Goal: Task Accomplishment & Management: Complete application form

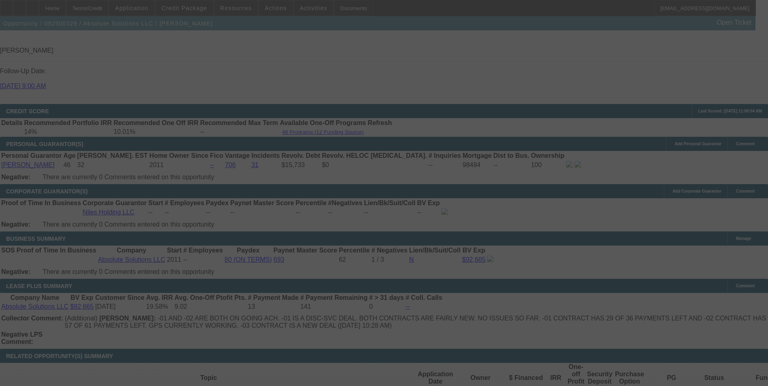
scroll to position [1137, 0]
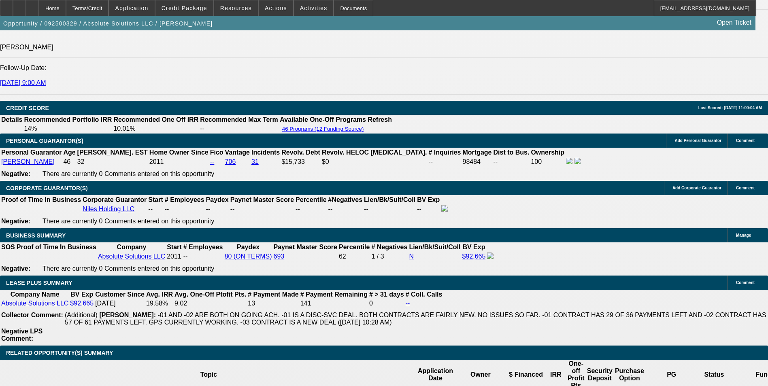
select select "0"
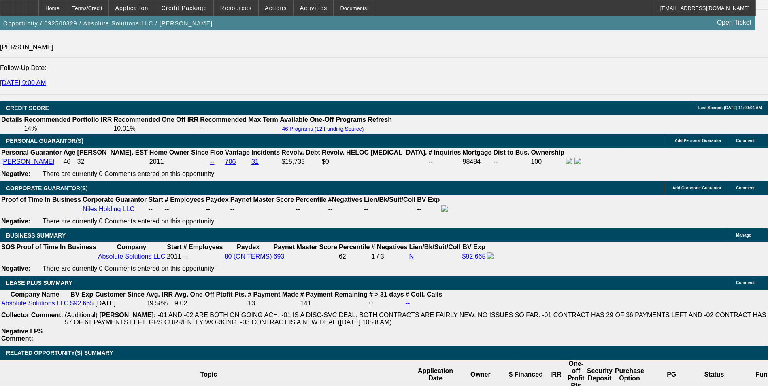
select select "0"
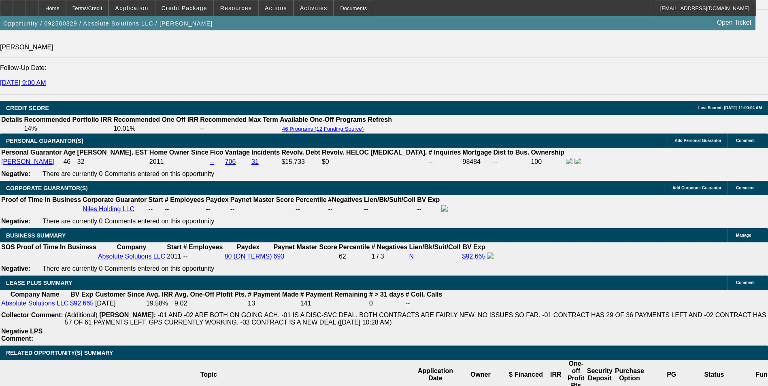
select select "0"
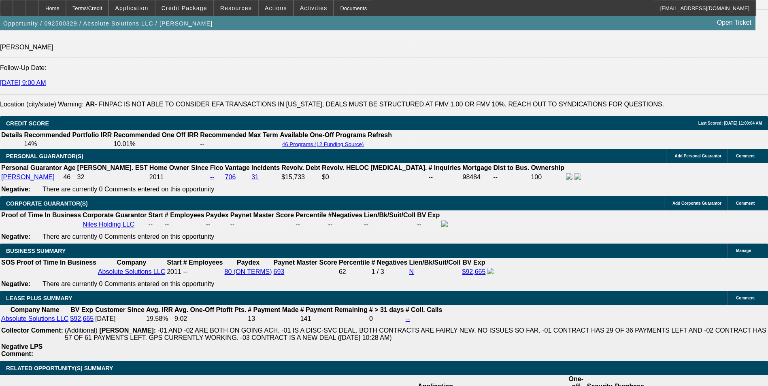
select select "1"
select select "6"
select select "1"
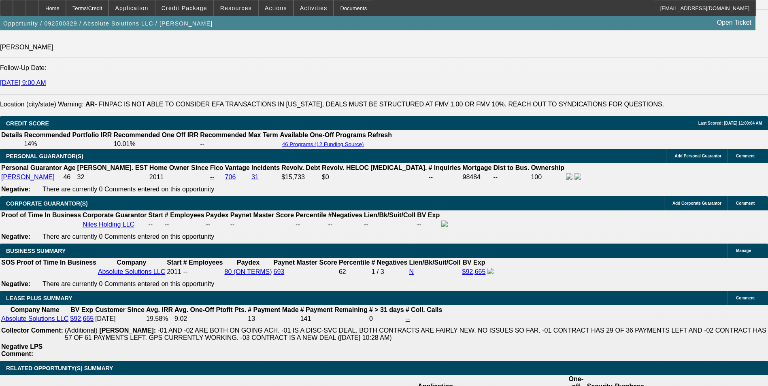
select select "6"
select select "1"
select select "6"
select select "1"
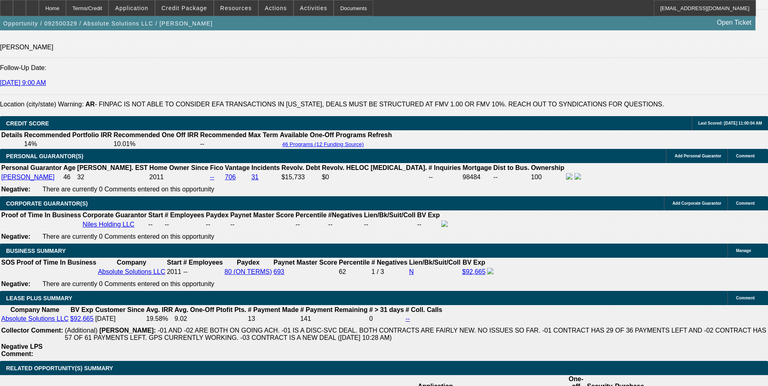
select select "1"
select select "6"
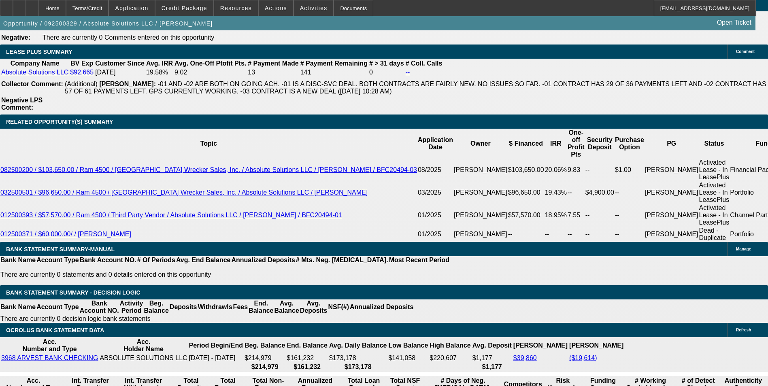
scroll to position [1382, 0]
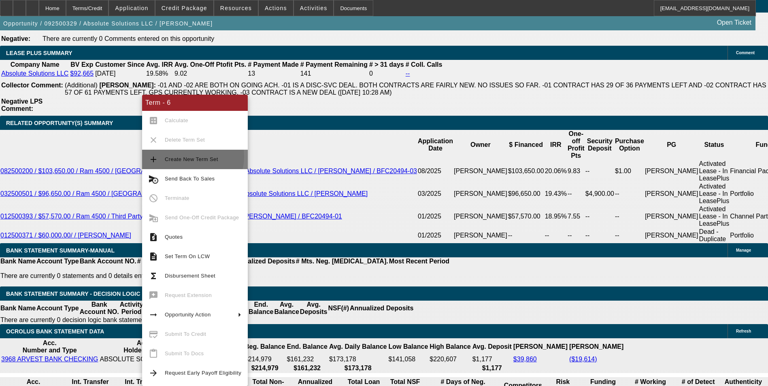
click at [188, 157] on span "Create New Term Set" at bounding box center [191, 159] width 53 height 6
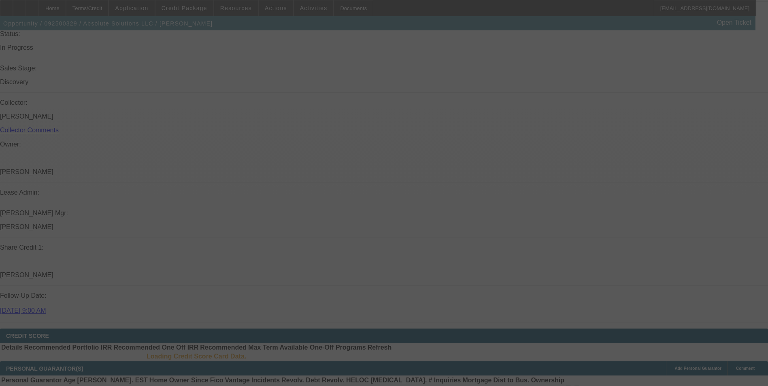
scroll to position [1233, 0]
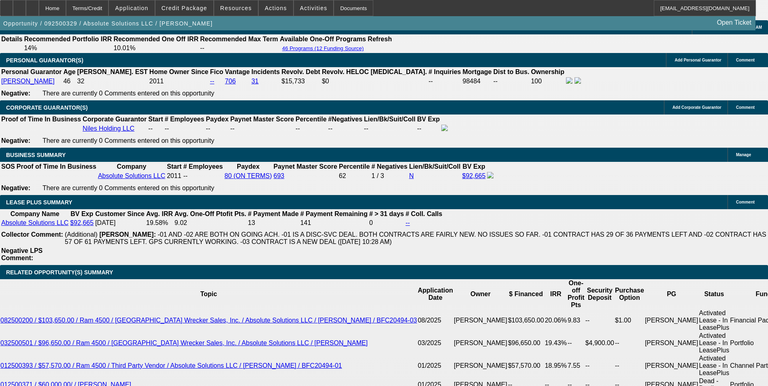
select select "0"
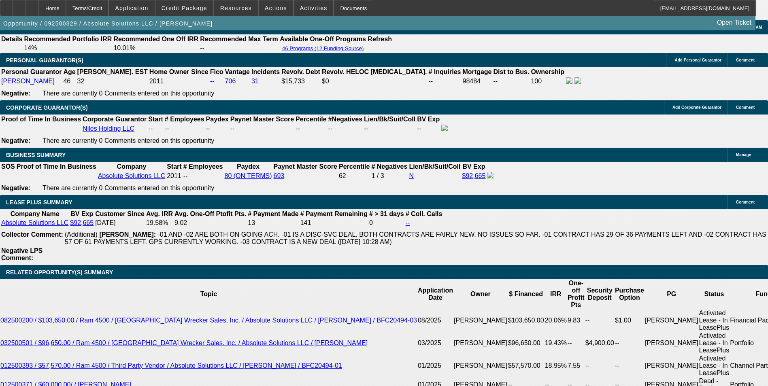
select select "0"
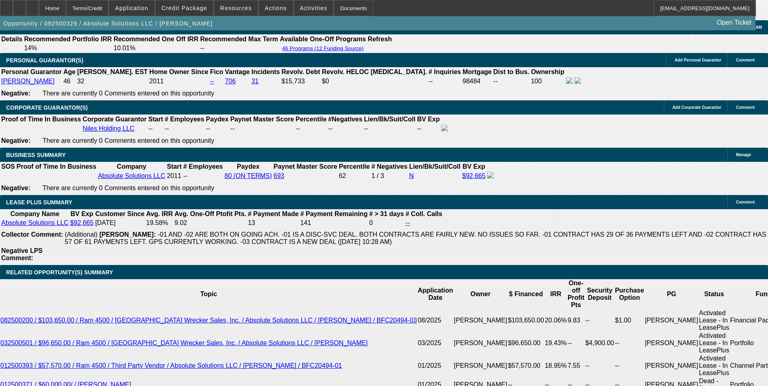
select select "0"
select select "1"
select select "6"
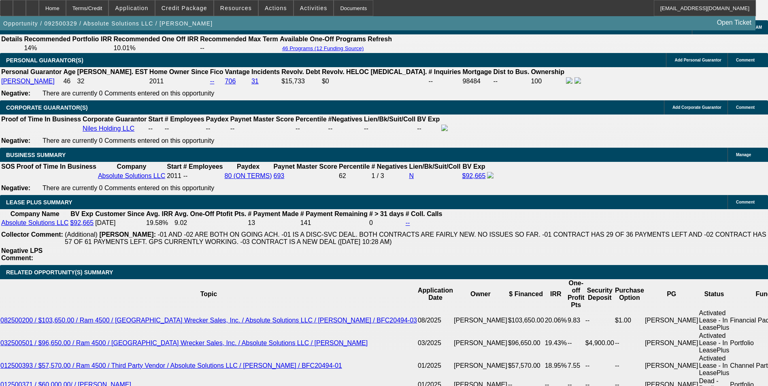
select select "1"
select select "6"
select select "1"
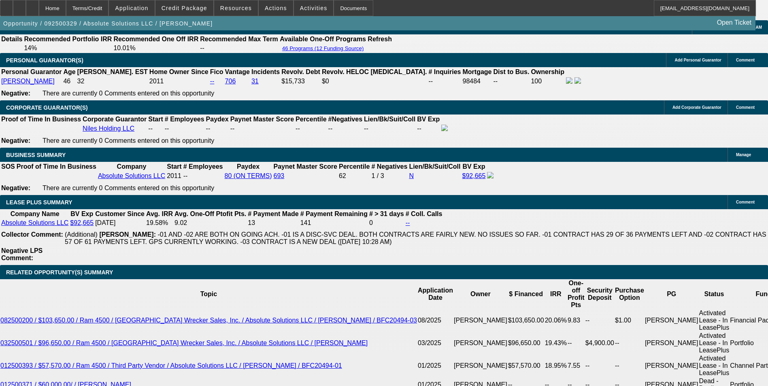
select select "6"
select select "1"
select select "6"
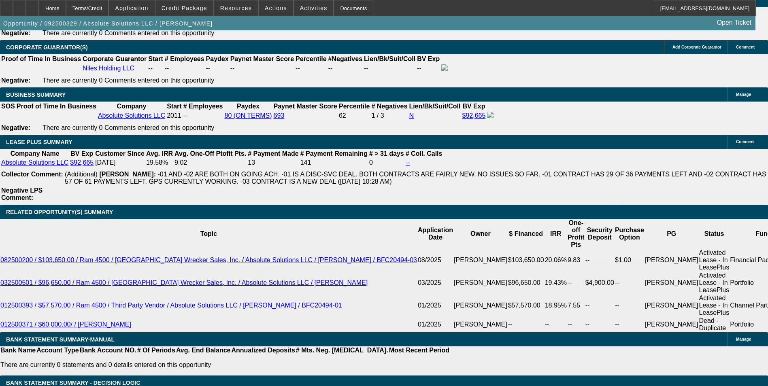
scroll to position [1306, 0]
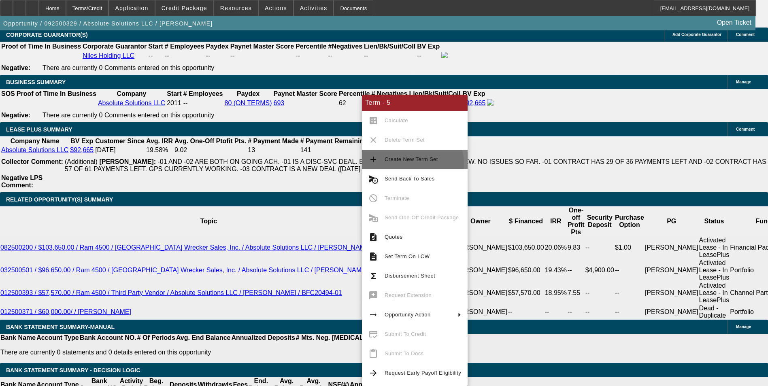
click at [412, 163] on span "Create New Term Set" at bounding box center [423, 160] width 77 height 10
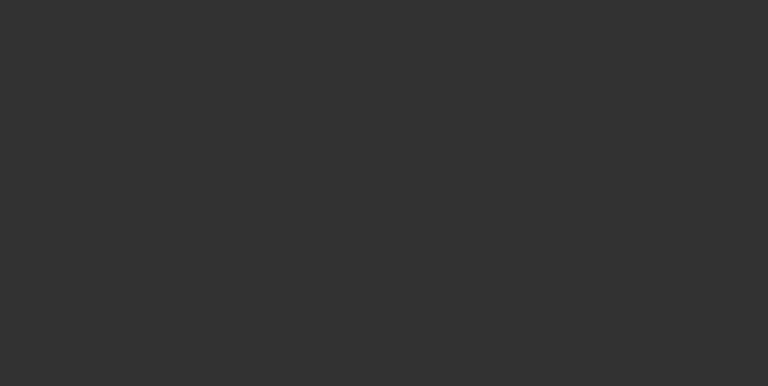
select select "0"
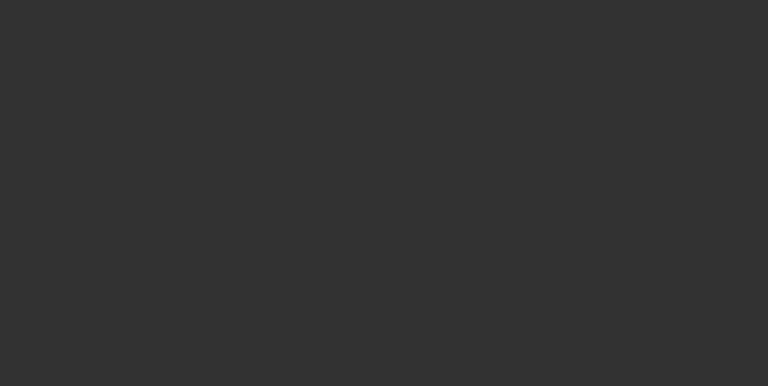
select select "0"
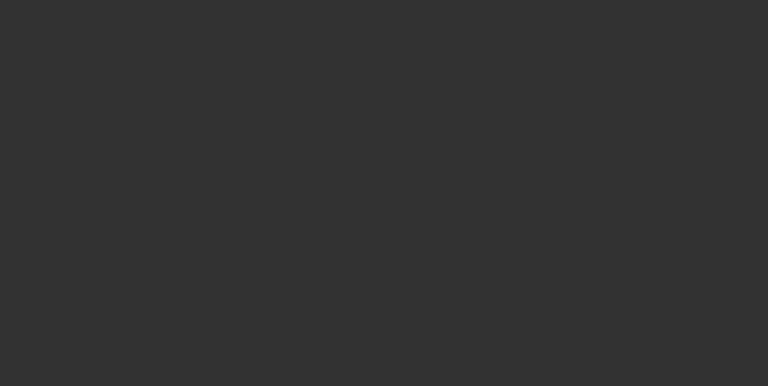
select select "0"
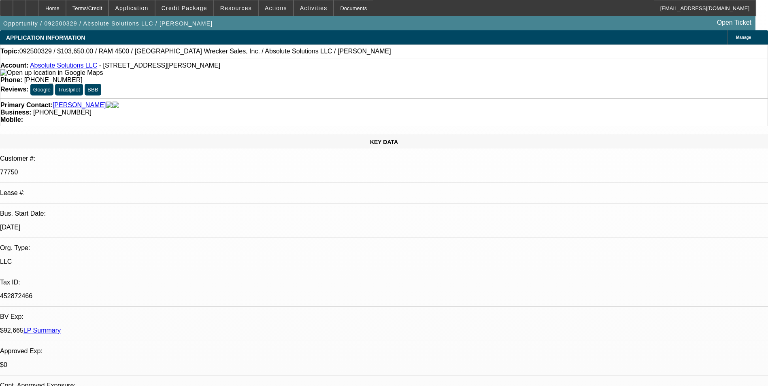
select select "1"
select select "6"
select select "1"
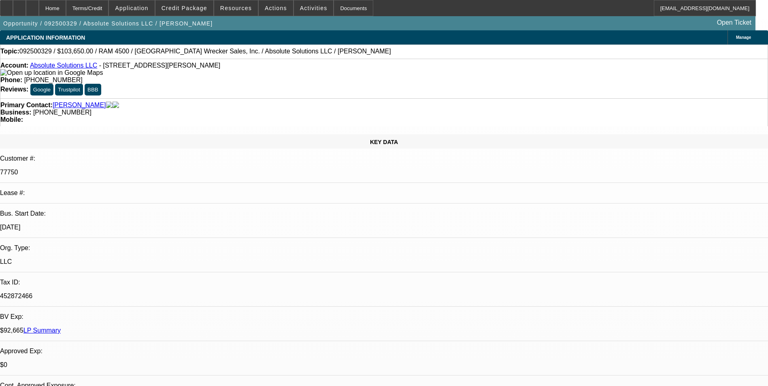
select select "6"
select select "1"
select select "6"
select select "1"
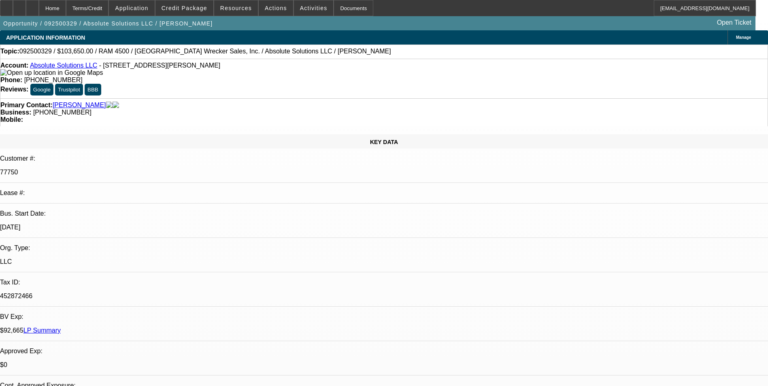
select select "1"
select select "6"
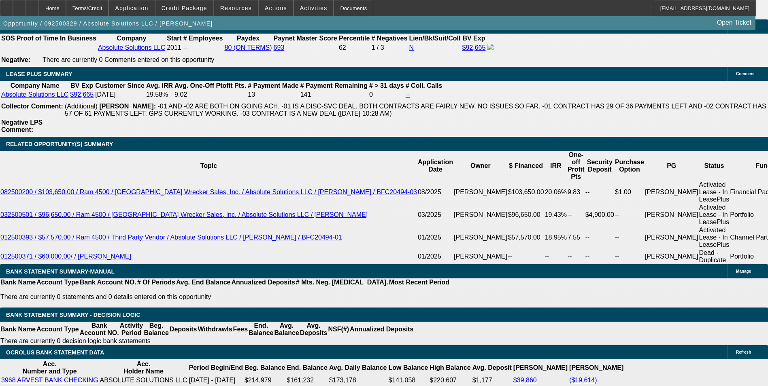
scroll to position [1336, 0]
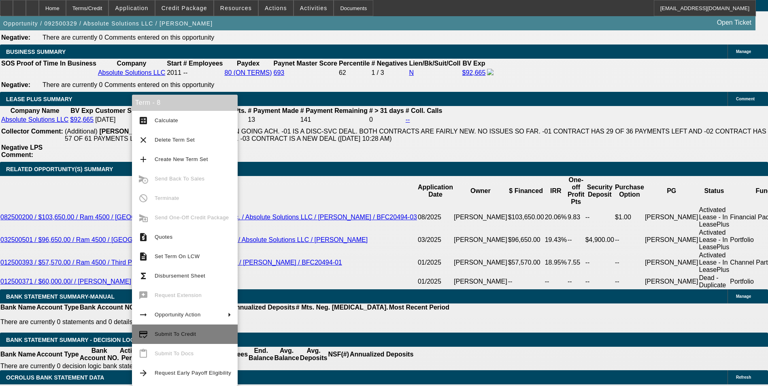
click at [189, 340] on button "credit_score Submit To Credit" at bounding box center [185, 334] width 106 height 19
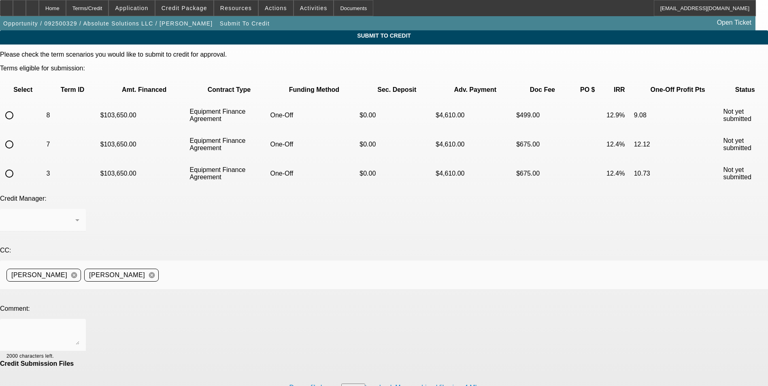
click at [17, 107] on input "radio" at bounding box center [9, 115] width 16 height 16
radio input "true"
click at [79, 326] on textarea at bounding box center [42, 335] width 73 height 19
type textarea "Do you think appealing to hanmi with these banks is doable?"
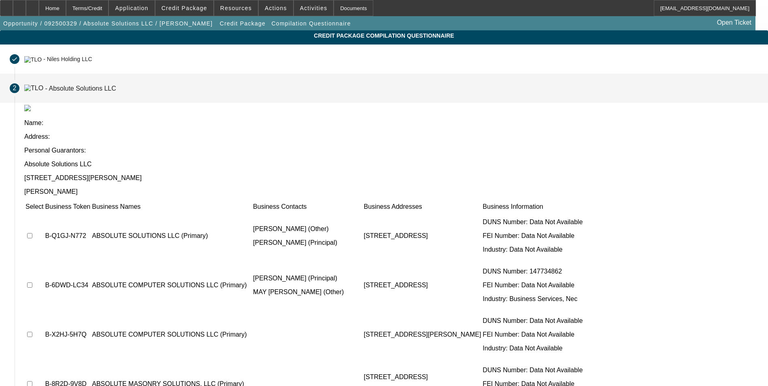
scroll to position [28, 0]
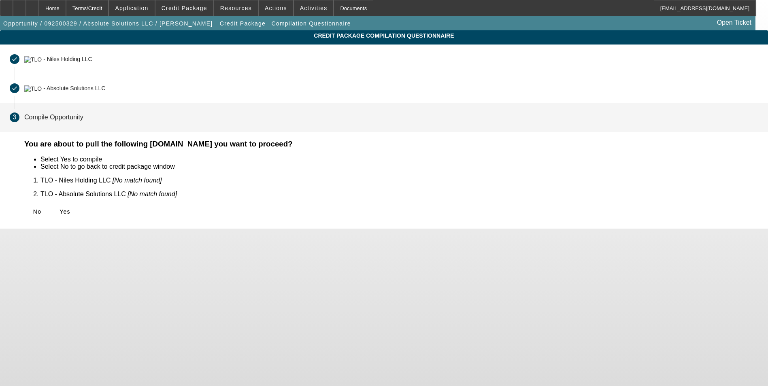
scroll to position [0, 0]
click at [70, 209] on span "Yes" at bounding box center [65, 212] width 11 height 6
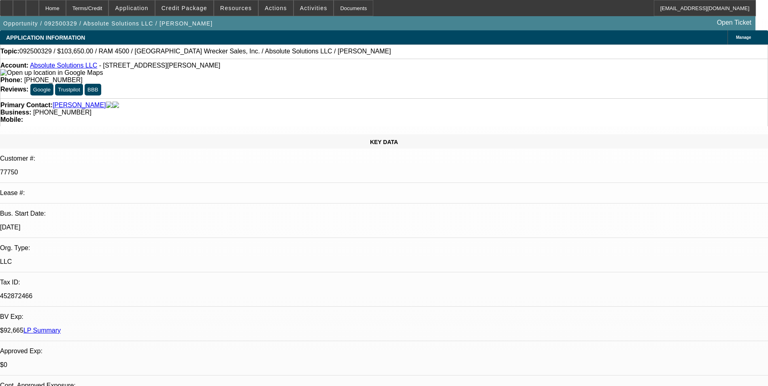
select select "0"
select select "6"
select select "0"
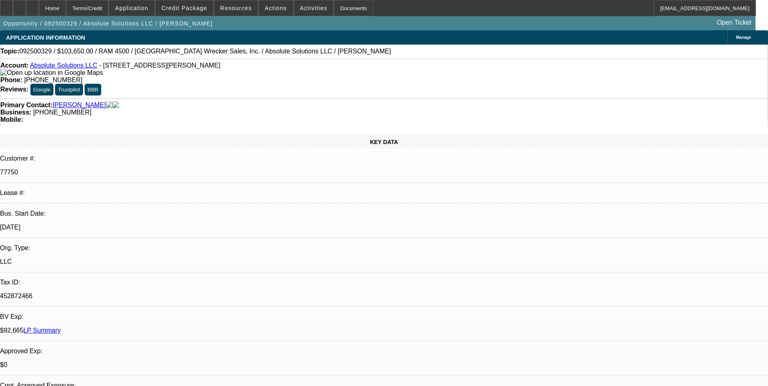
select select "0"
select select "6"
select select "0"
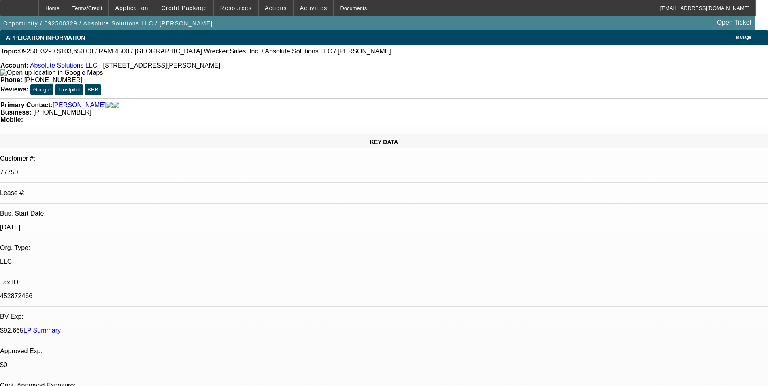
select select "0"
select select "6"
select select "0"
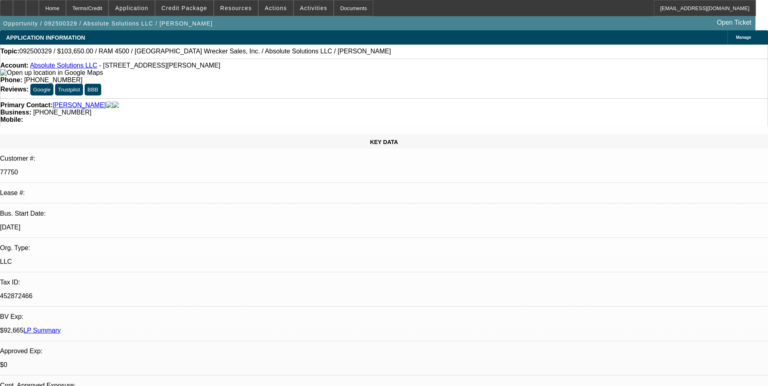
select select "6"
select select "0"
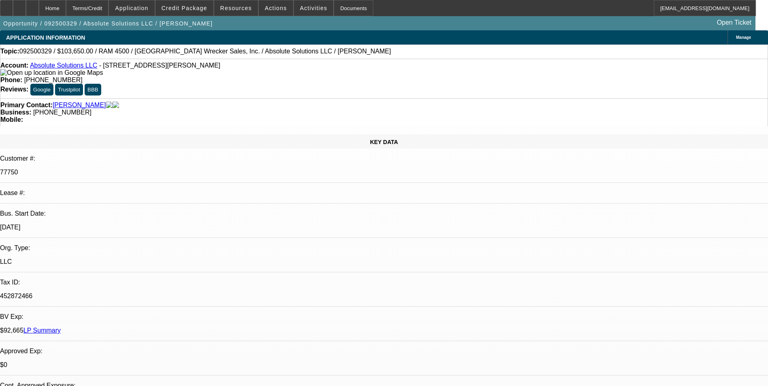
select select "0"
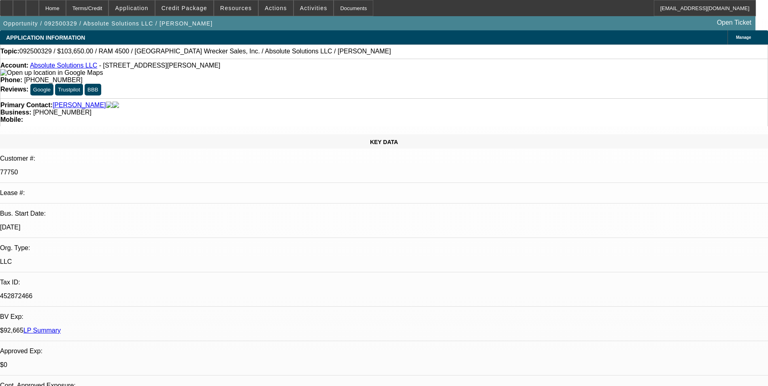
select select "0"
select select "1"
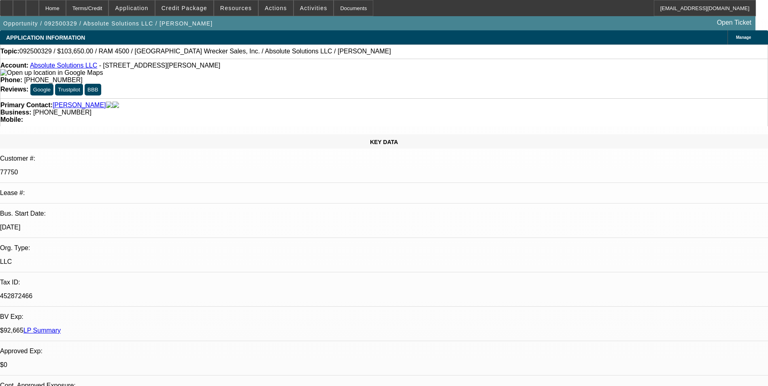
select select "6"
select select "1"
select select "6"
select select "1"
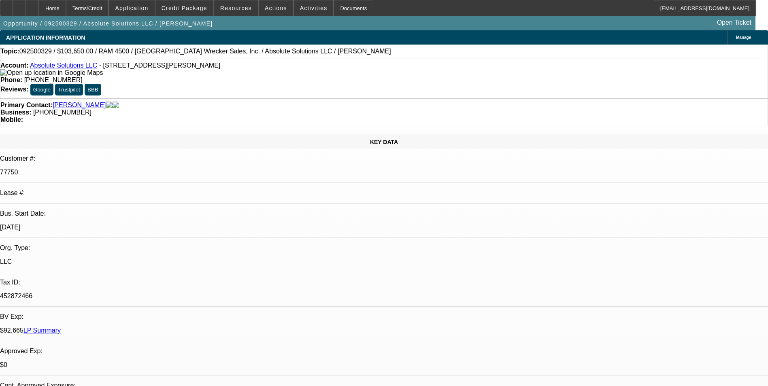
select select "1"
select select "6"
select select "1"
select select "6"
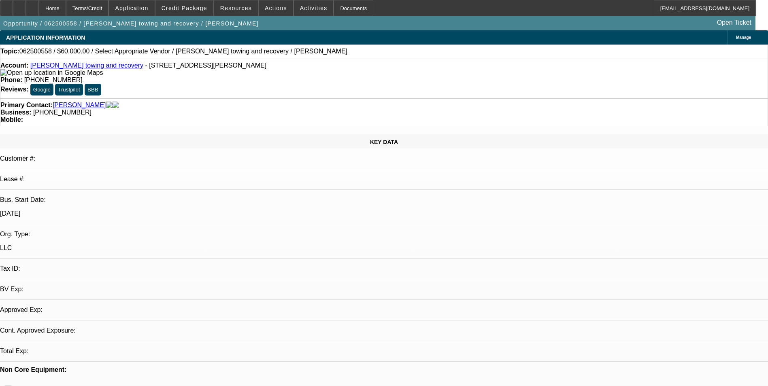
select select "0"
select select "2"
select select "0.1"
select select "1"
select select "2"
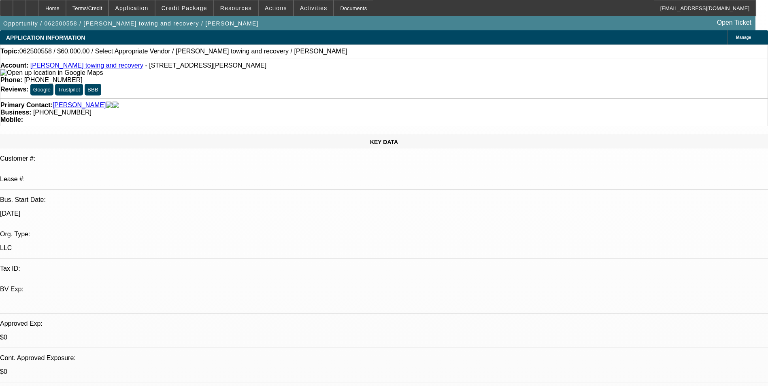
select select "4"
click at [280, 8] on span at bounding box center [276, 7] width 34 height 19
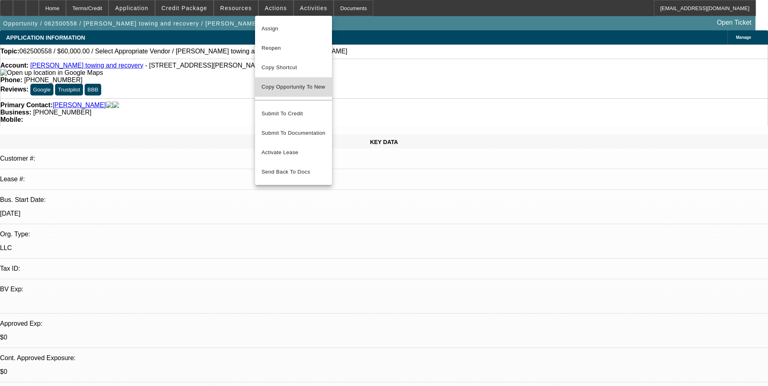
click at [310, 87] on span "Copy Opportunity To New" at bounding box center [294, 87] width 64 height 6
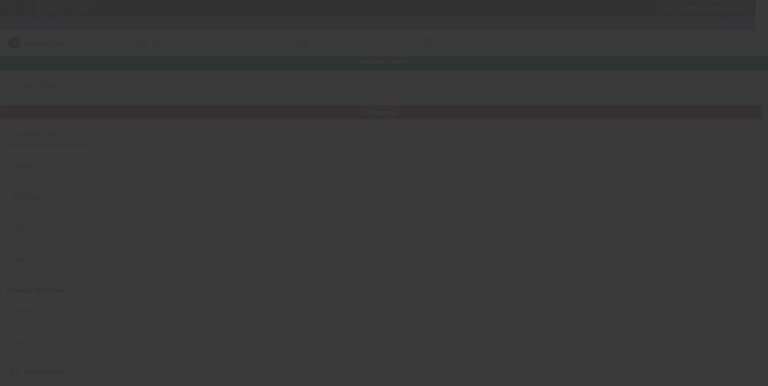
type input "[PERSON_NAME] towing and recovery"
type input "[STREET_ADDRESS][PERSON_NAME]"
type input "40241"
type input "[GEOGRAPHIC_DATA]"
type input "[PHONE_NUMBER]"
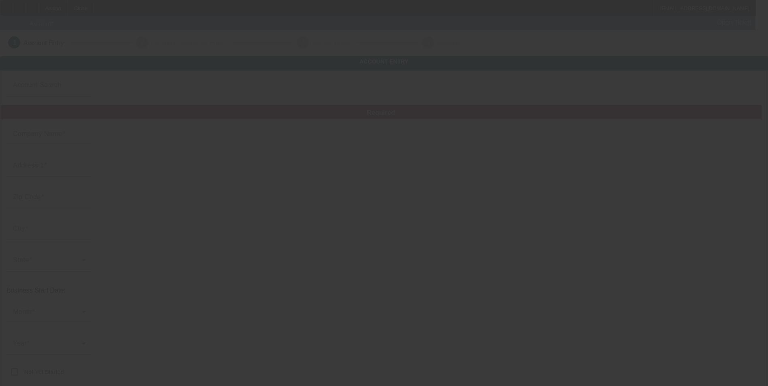
type input "[EMAIL_ADDRESS][DOMAIN_NAME]"
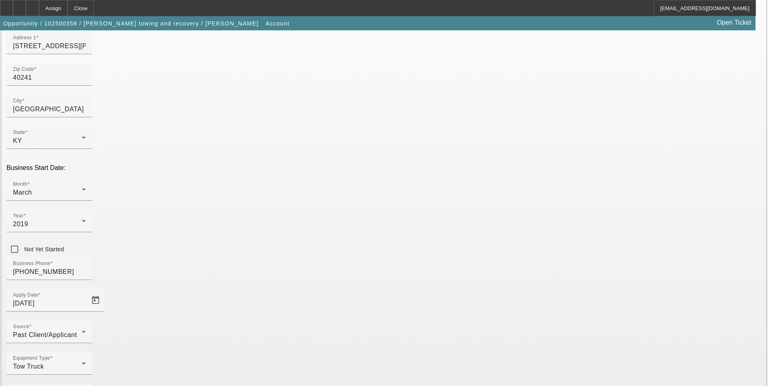
scroll to position [125, 0]
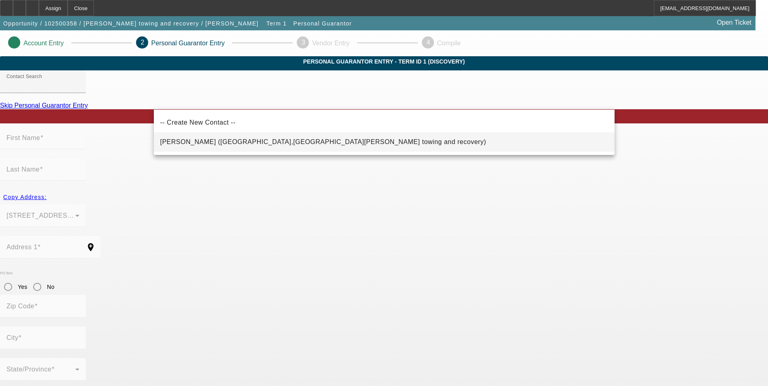
click at [275, 149] on mat-option "[PERSON_NAME] ([GEOGRAPHIC_DATA],[GEOGRAPHIC_DATA][PERSON_NAME] towing and reco…" at bounding box center [384, 141] width 461 height 19
type input "[PERSON_NAME] ([GEOGRAPHIC_DATA],[GEOGRAPHIC_DATA][PERSON_NAME] towing and reco…"
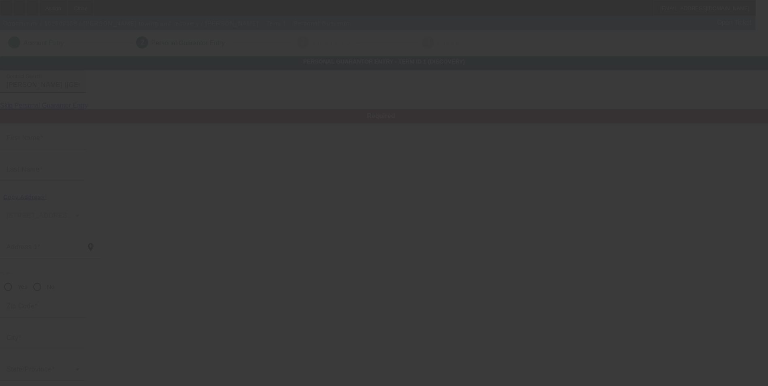
type input "[PERSON_NAME]"
type input "[STREET_ADDRESS][PERSON_NAME]"
radio input "true"
type input "40241"
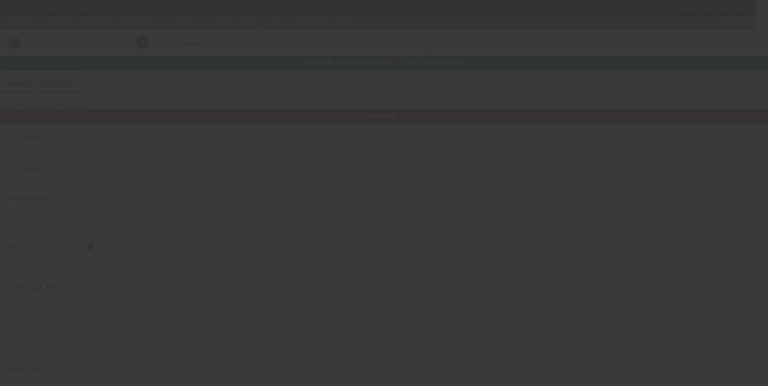
type input "[GEOGRAPHIC_DATA]"
type input "[PHONE_NUMBER]"
type input "100"
type input "403-59-6303"
type input "[EMAIL_ADDRESS][DOMAIN_NAME]"
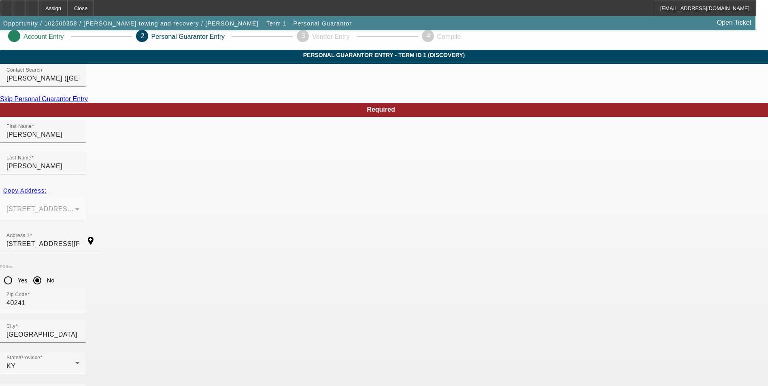
scroll to position [10, 0]
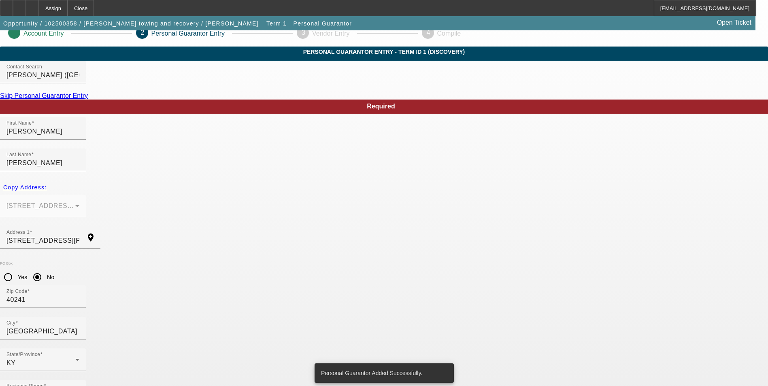
scroll to position [0, 0]
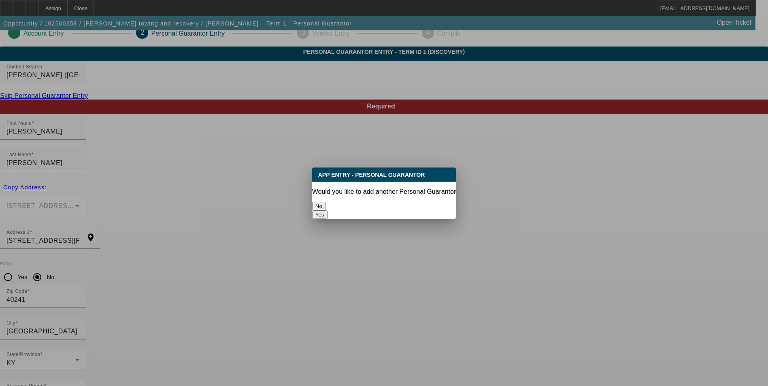
click at [326, 204] on button "No" at bounding box center [318, 206] width 13 height 9
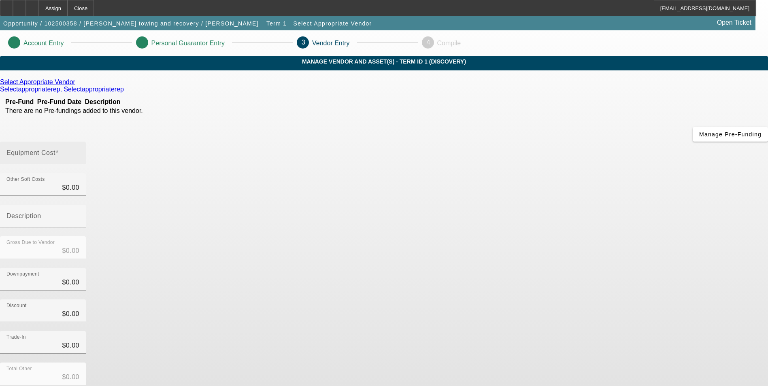
click at [79, 151] on input "Equipment Cost" at bounding box center [42, 156] width 73 height 10
type input "3"
type input "$3.00"
type input "32"
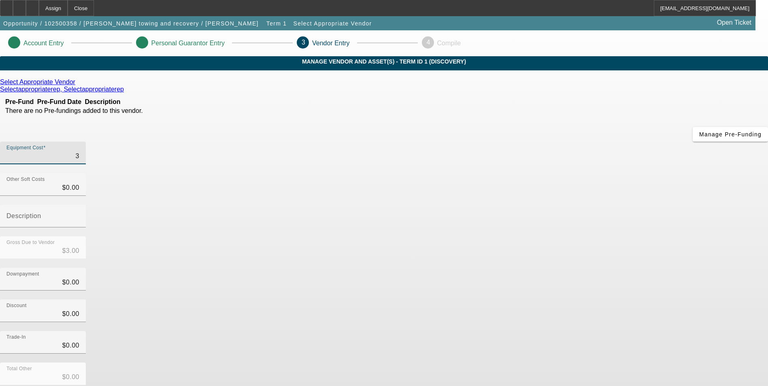
type input "$32.00"
type input "320"
type input "$320.00"
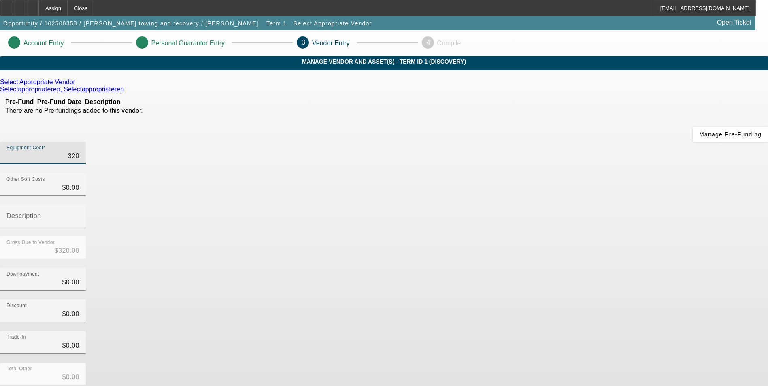
type input "3200"
type input "$3,200.00"
type input "32000"
type input "$32,000.00"
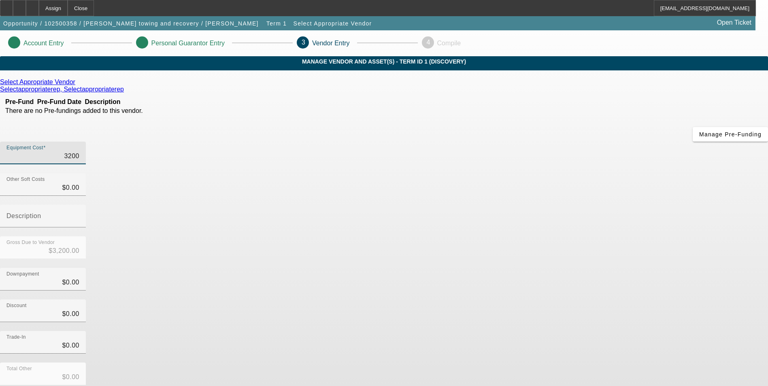
type input "$32,000.00"
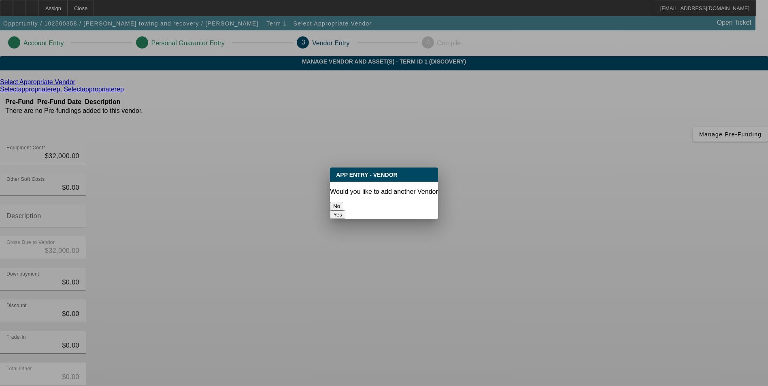
click at [343, 208] on button "No" at bounding box center [336, 206] width 13 height 9
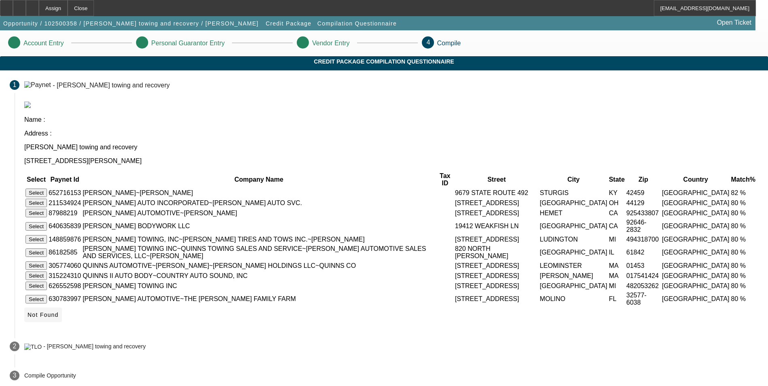
click at [59, 318] on span "Not Found" at bounding box center [43, 315] width 31 height 6
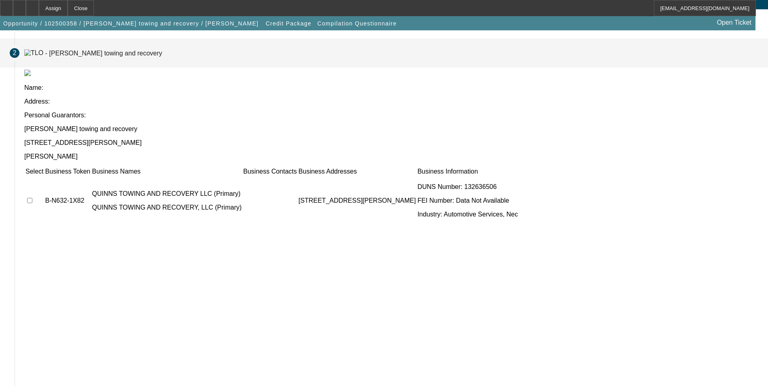
scroll to position [62, 0]
drag, startPoint x: 175, startPoint y: 130, endPoint x: 183, endPoint y: 134, distance: 9.1
click at [32, 198] on input "checkbox" at bounding box center [29, 200] width 5 height 5
checkbox input "true"
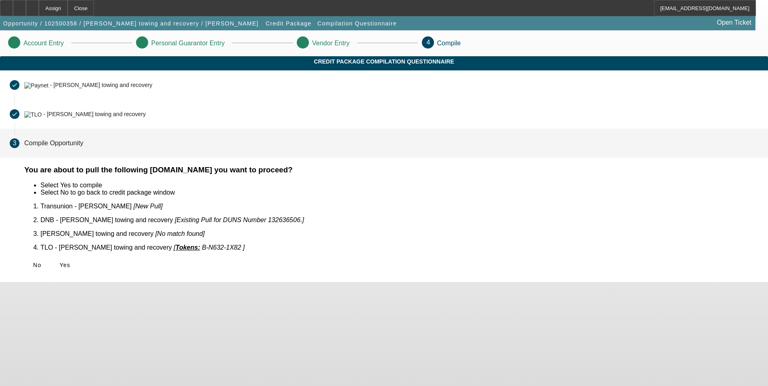
scroll to position [0, 0]
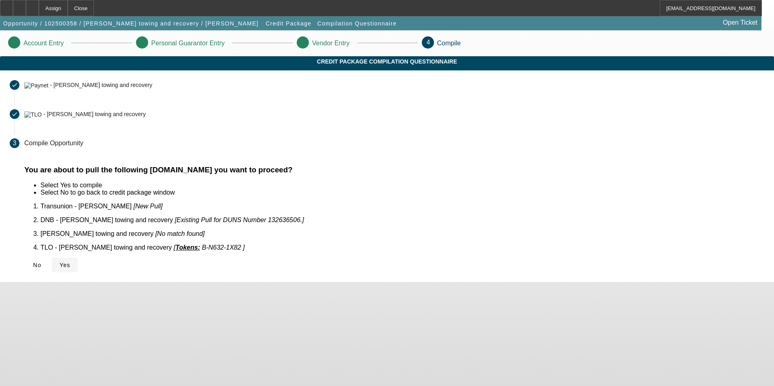
drag, startPoint x: 210, startPoint y: 261, endPoint x: 226, endPoint y: 264, distance: 16.2
click at [70, 262] on span "Yes" at bounding box center [65, 265] width 11 height 6
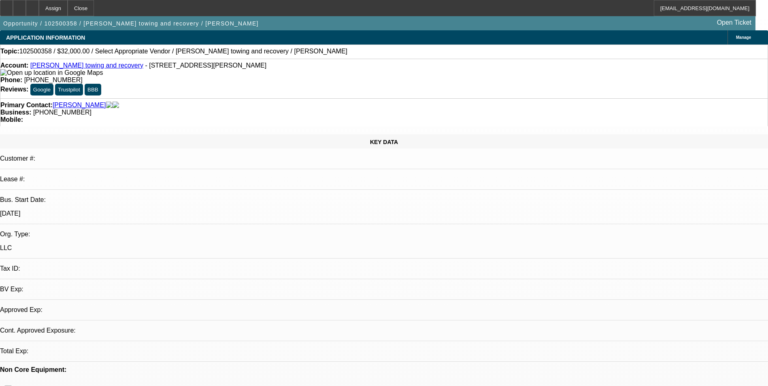
select select "0"
select select "2"
select select "0.1"
select select "4"
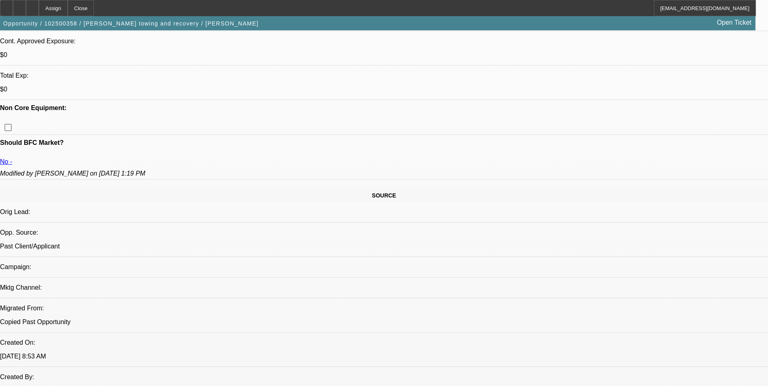
scroll to position [40, 0]
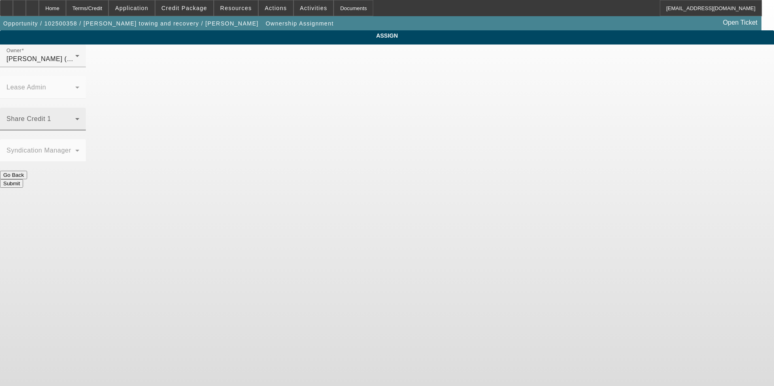
drag, startPoint x: 319, startPoint y: 92, endPoint x: 320, endPoint y: 100, distance: 8.5
click at [79, 108] on div "Share Credit 1" at bounding box center [42, 119] width 73 height 23
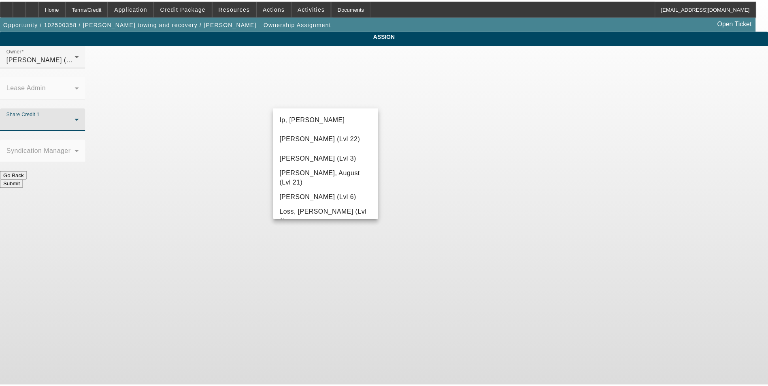
scroll to position [688, 0]
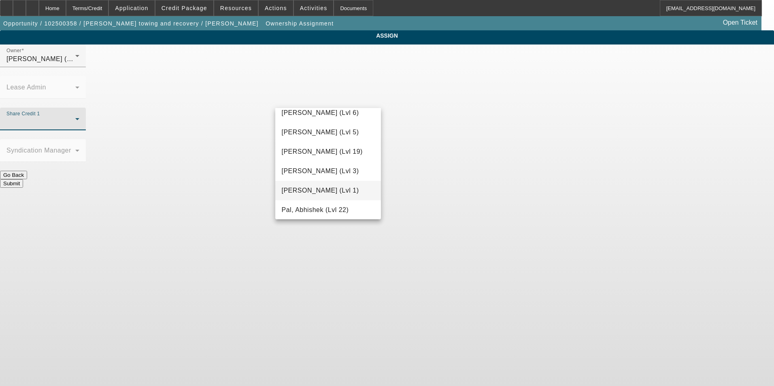
click at [326, 190] on span "O'Malley, Ryan (Lvl 1)" at bounding box center [320, 191] width 77 height 10
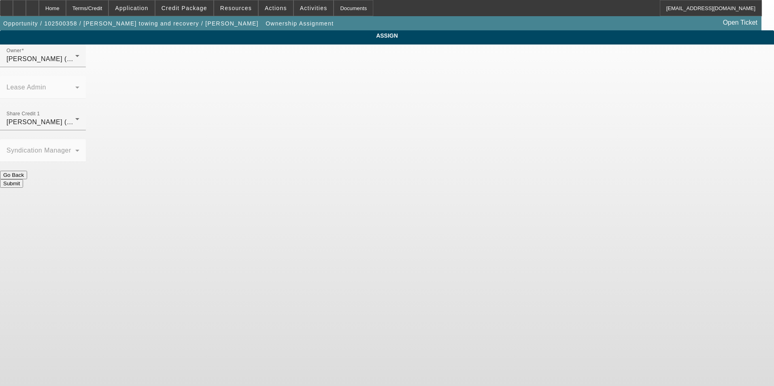
click at [23, 179] on button "Submit" at bounding box center [11, 183] width 23 height 9
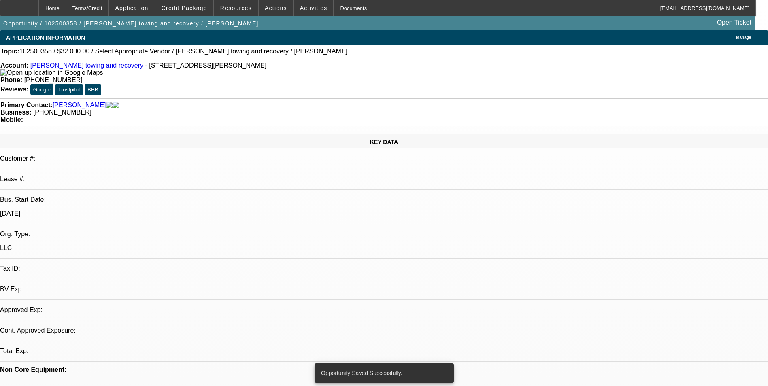
select select "0"
select select "2"
select select "0.1"
select select "4"
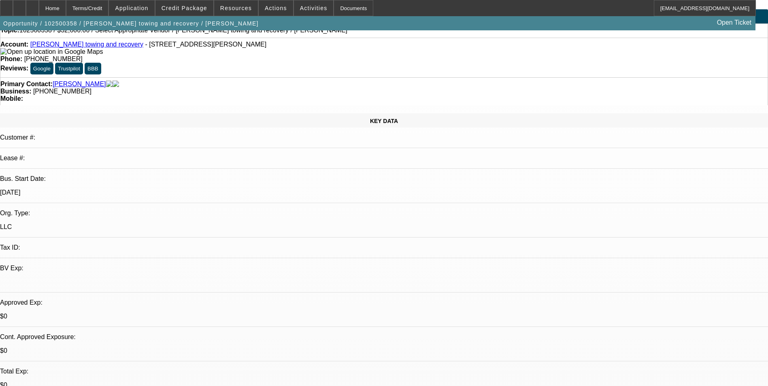
scroll to position [40, 0]
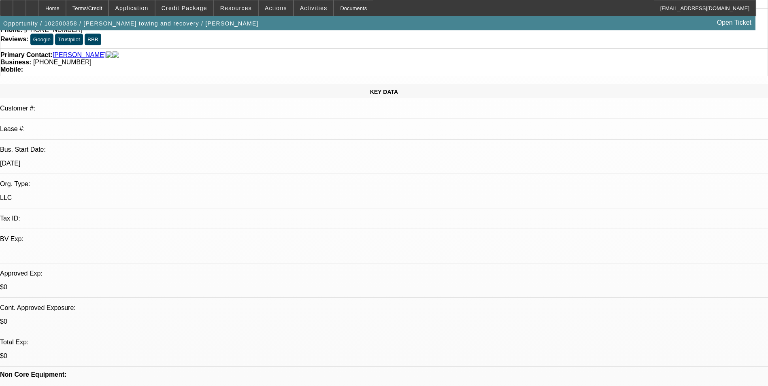
scroll to position [121, 0]
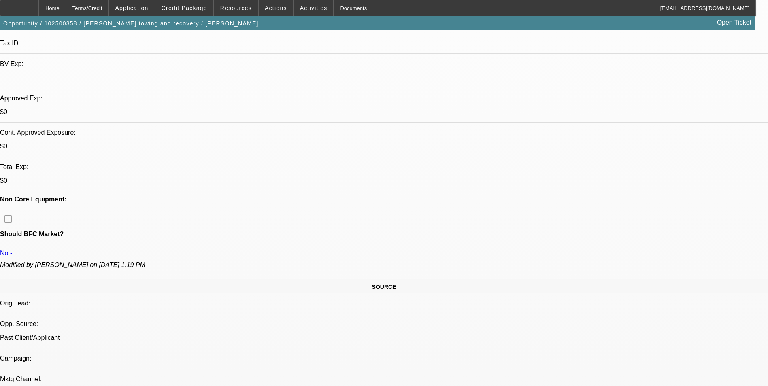
scroll to position [283, 0]
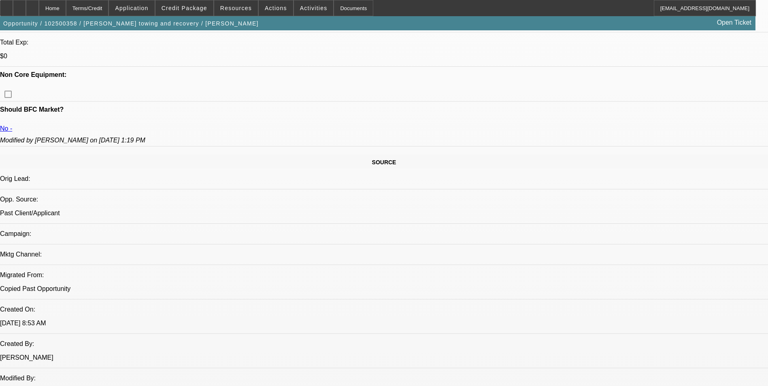
scroll to position [445, 0]
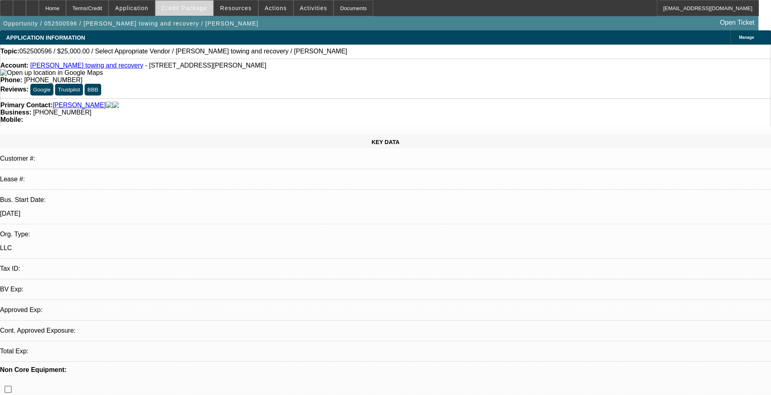
select select "0"
select select "2"
select select "0.1"
select select "1"
select select "2"
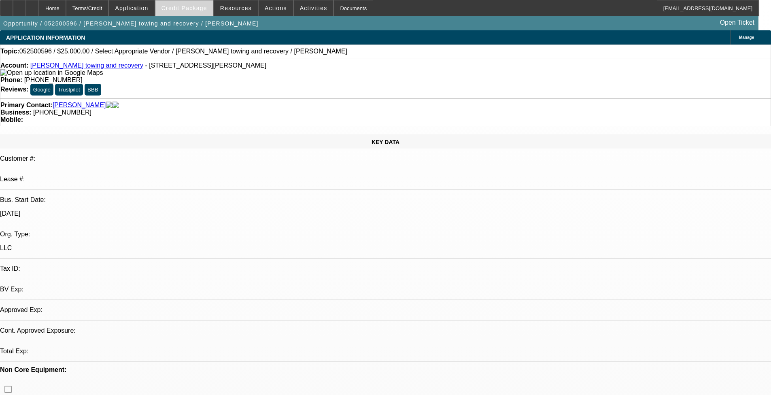
select select "4"
click at [202, 8] on span "Credit Package" at bounding box center [185, 8] width 46 height 6
select select "0"
select select "2"
select select "0.1"
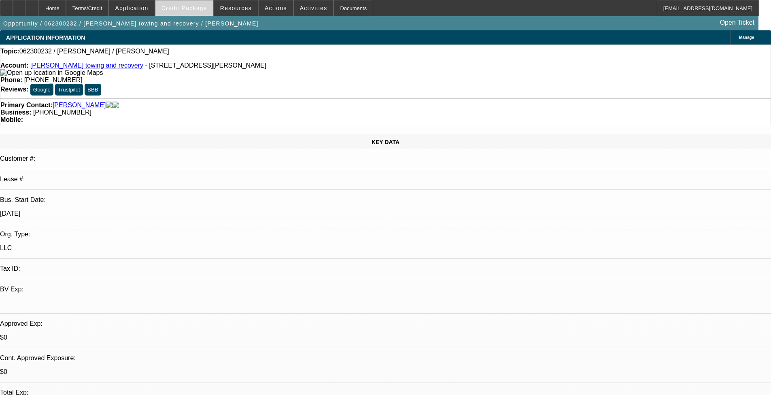
select select "1"
select select "2"
select select "4"
click at [207, 8] on span "Credit Package" at bounding box center [185, 8] width 46 height 6
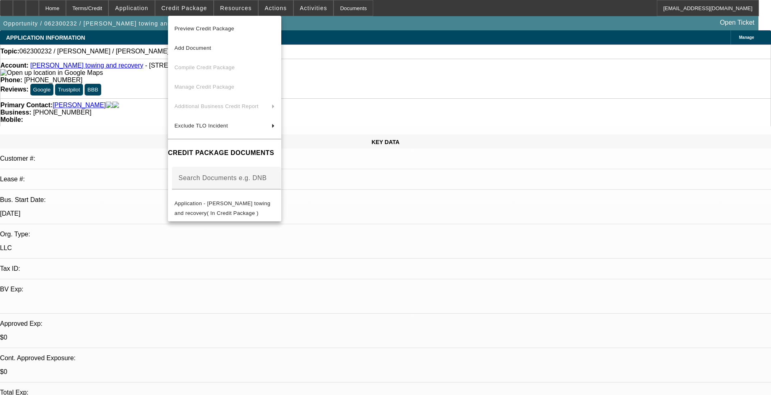
click at [324, 251] on div at bounding box center [385, 197] width 771 height 395
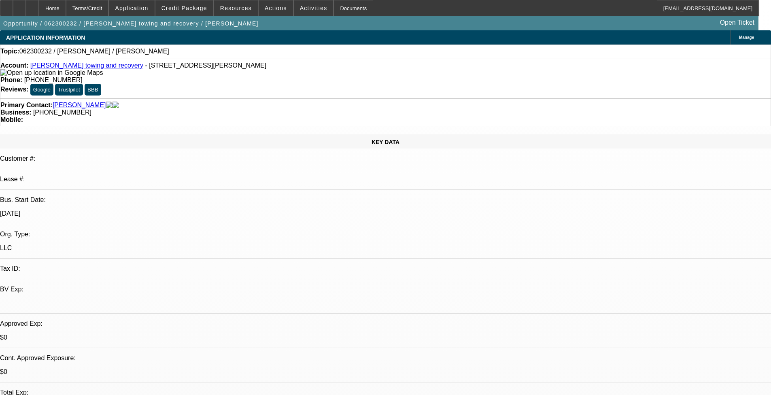
select select "0"
select select "2"
select select "0.1"
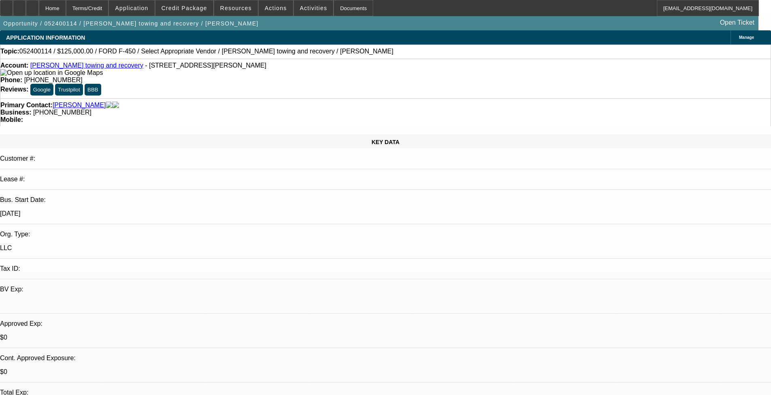
select select "1"
select select "2"
select select "4"
